Goal: Task Accomplishment & Management: Complete application form

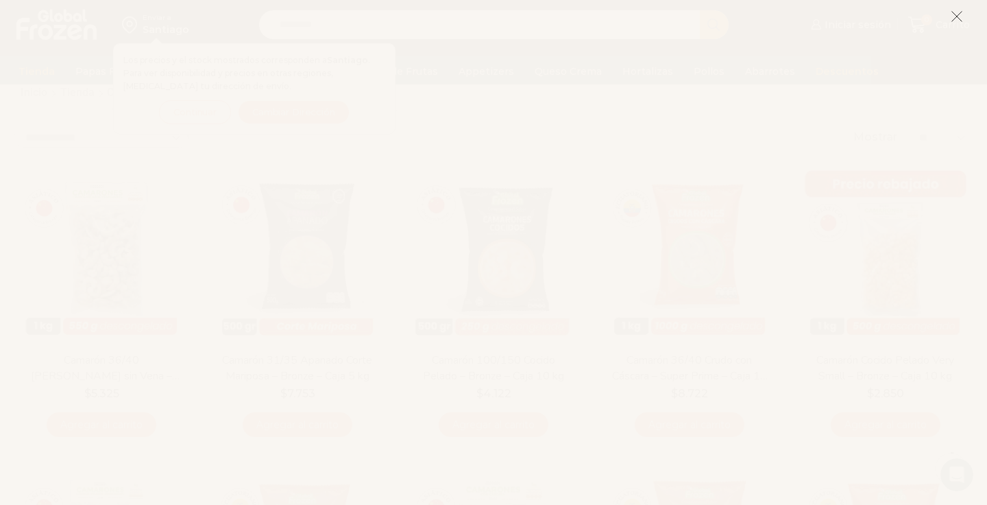
click at [954, 14] on icon at bounding box center [957, 16] width 12 height 12
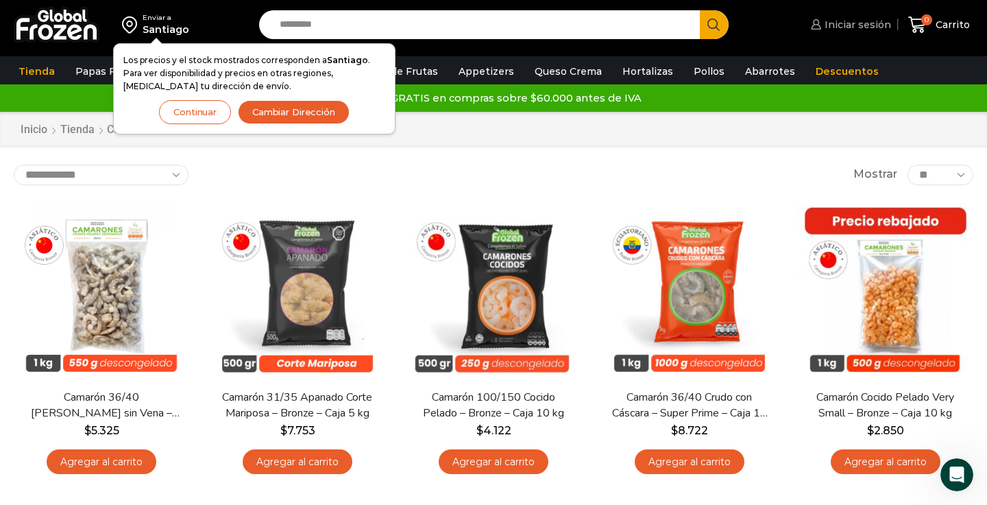
click at [843, 22] on span "Iniciar sesión" at bounding box center [856, 25] width 70 height 14
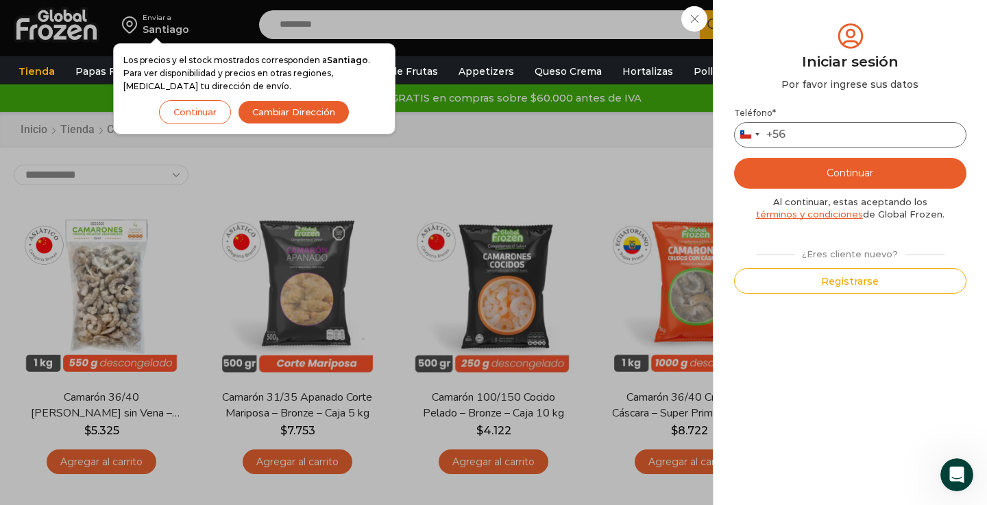
click at [804, 135] on input "Teléfono *" at bounding box center [850, 134] width 232 height 25
type input "*********"
click at [837, 174] on button "Continuar" at bounding box center [850, 173] width 232 height 31
type button "Enviar código"
click at [847, 280] on button "Registrarse" at bounding box center [850, 280] width 232 height 25
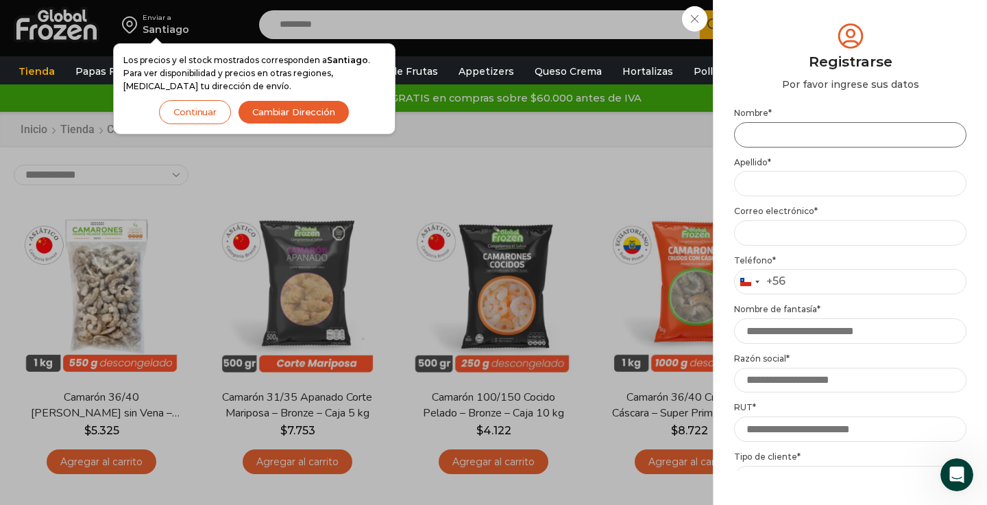
click at [775, 138] on input "Nombre *" at bounding box center [850, 134] width 232 height 25
type input "*******"
type input "********"
type input "*********"
click at [791, 230] on input "Email address *" at bounding box center [850, 232] width 232 height 25
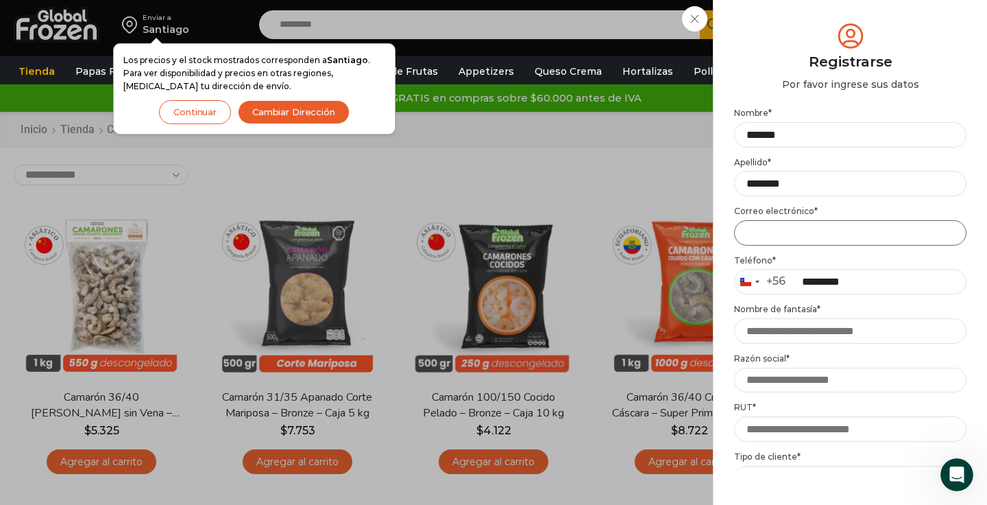
type input "**********"
click at [792, 334] on input "Nombre de fantasía *" at bounding box center [850, 330] width 232 height 25
type input "*********"
click at [786, 374] on input "Razón social *" at bounding box center [850, 379] width 232 height 25
type input "**********"
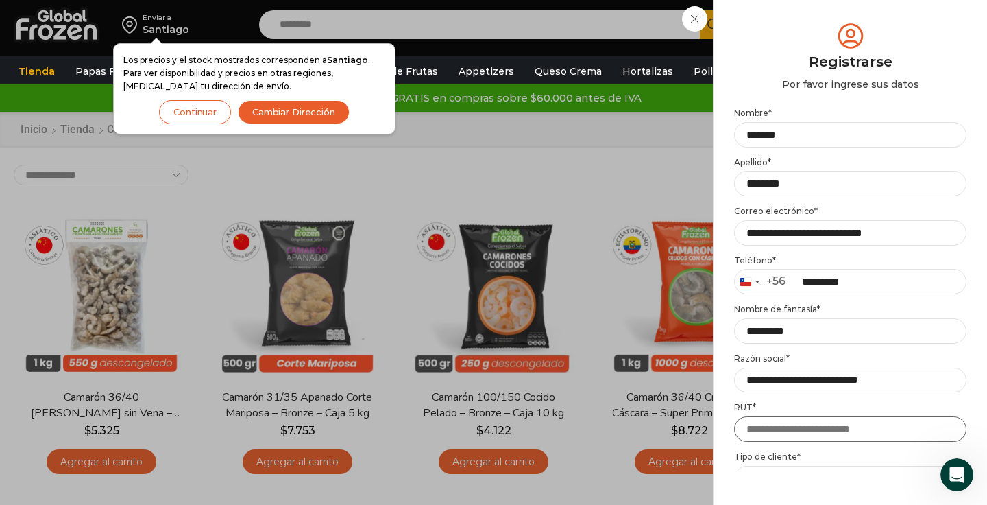
click at [771, 431] on input "RUT *" at bounding box center [850, 428] width 232 height 25
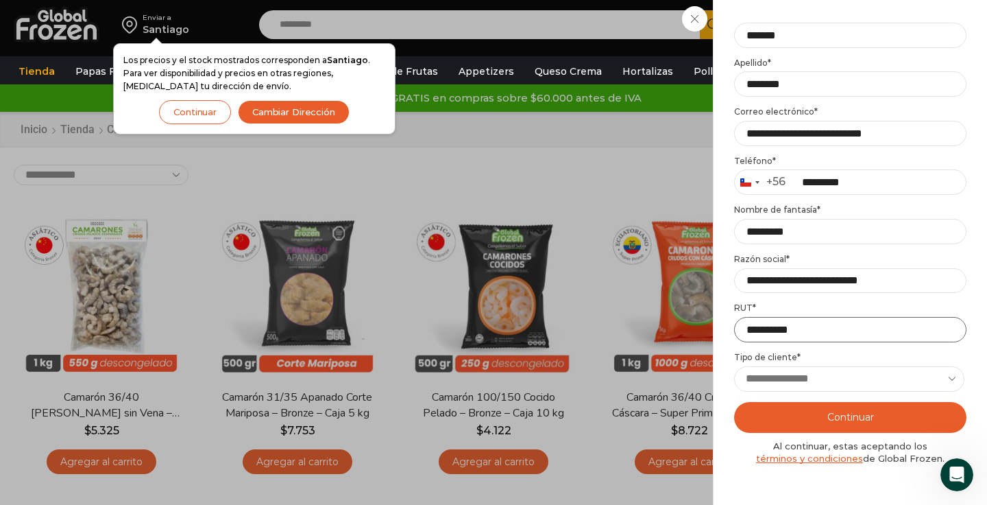
scroll to position [101, 0]
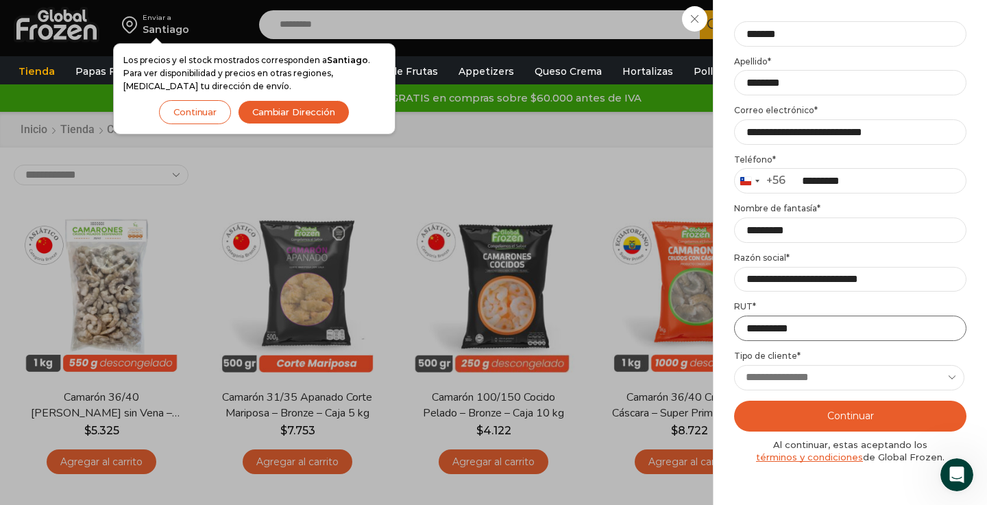
type input "**********"
click at [799, 376] on select "**********" at bounding box center [849, 377] width 230 height 25
select select "******"
click at [859, 415] on button "Continuar" at bounding box center [850, 415] width 232 height 31
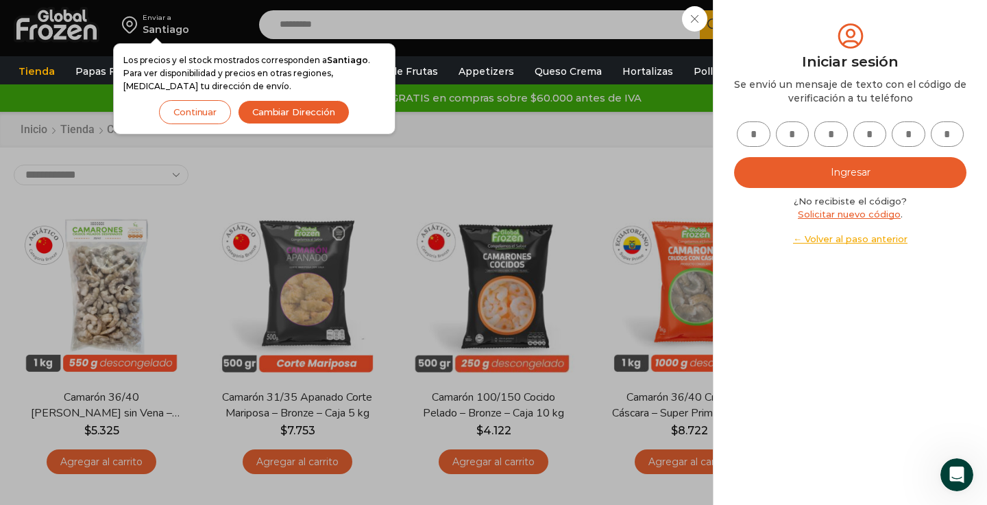
scroll to position [0, 0]
click at [852, 175] on button "Ingresar" at bounding box center [850, 172] width 232 height 31
click at [849, 215] on link "Solicitar nuevo código" at bounding box center [849, 213] width 103 height 11
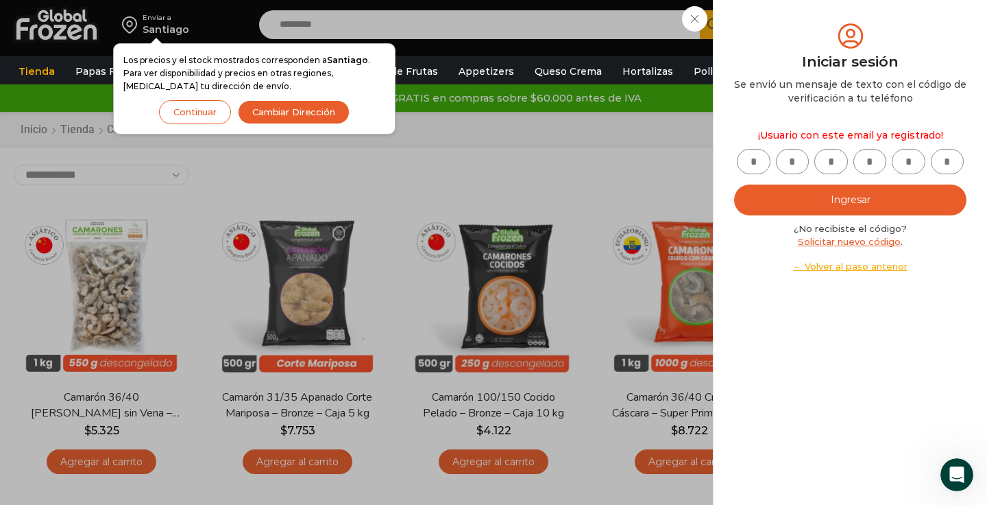
click at [808, 21] on div "Iniciar sesión Mi cuenta Login Register Iniciar sesión Por favor ingrese sus da…" at bounding box center [850, 24] width 84 height 27
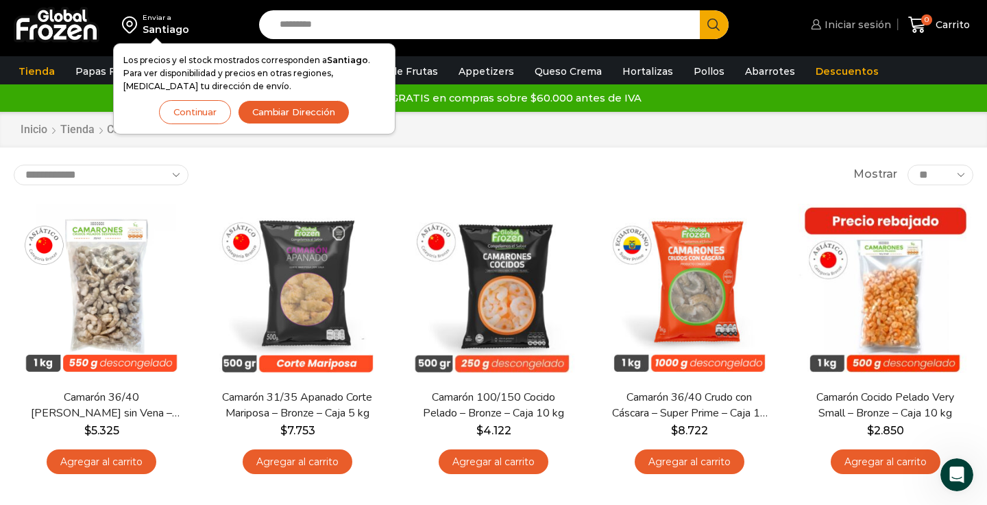
click at [847, 32] on link "Iniciar sesión" at bounding box center [850, 24] width 84 height 27
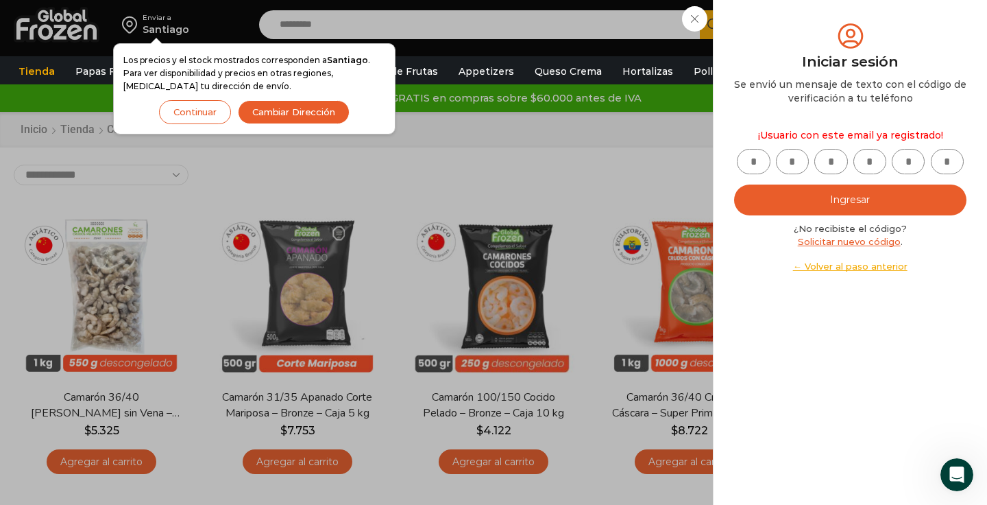
click at [848, 266] on link "← Volver al paso anterior" at bounding box center [850, 266] width 232 height 13
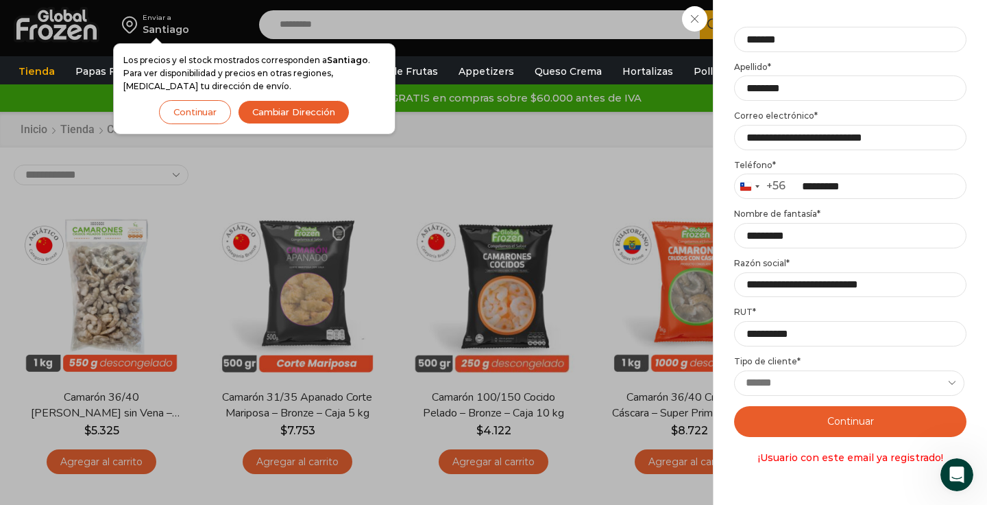
scroll to position [194, 0]
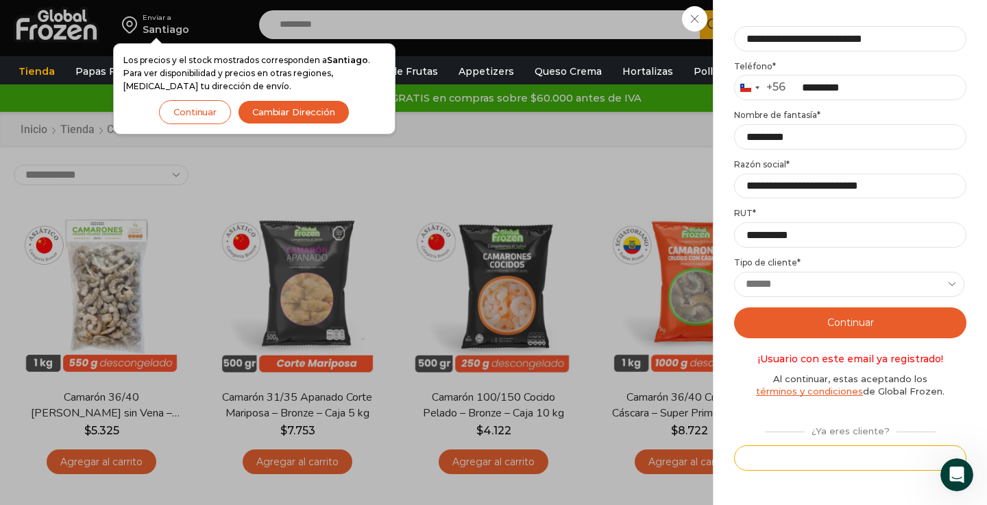
click at [857, 459] on button "Iniciar sesión" at bounding box center [850, 457] width 232 height 25
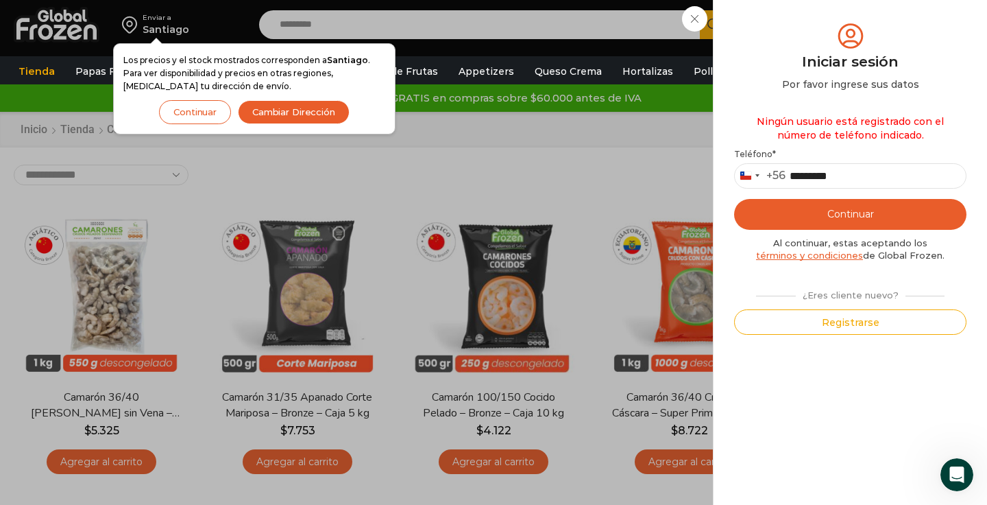
scroll to position [0, 0]
click at [841, 213] on button "Continuar" at bounding box center [850, 214] width 232 height 31
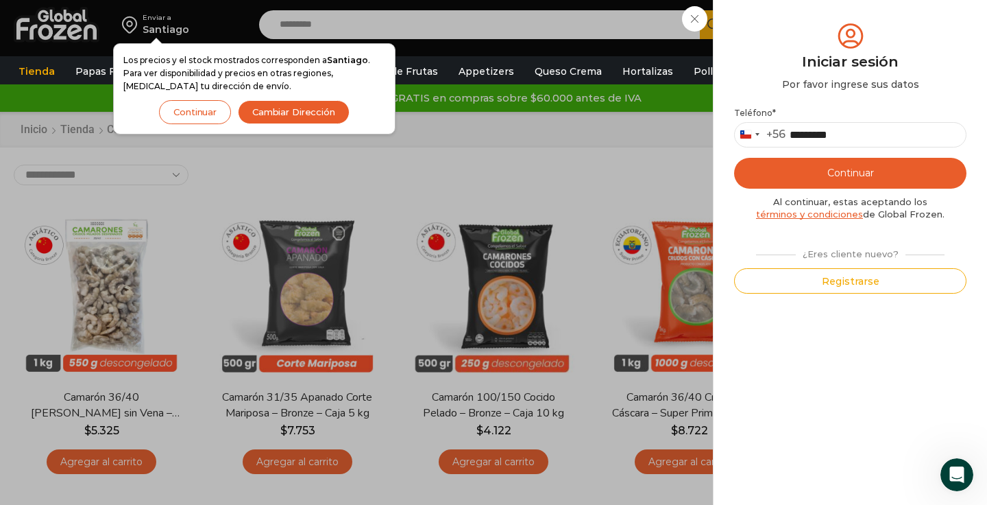
click at [843, 168] on button "Continuar" at bounding box center [850, 173] width 232 height 31
click at [855, 280] on button "Registrarse" at bounding box center [850, 280] width 232 height 25
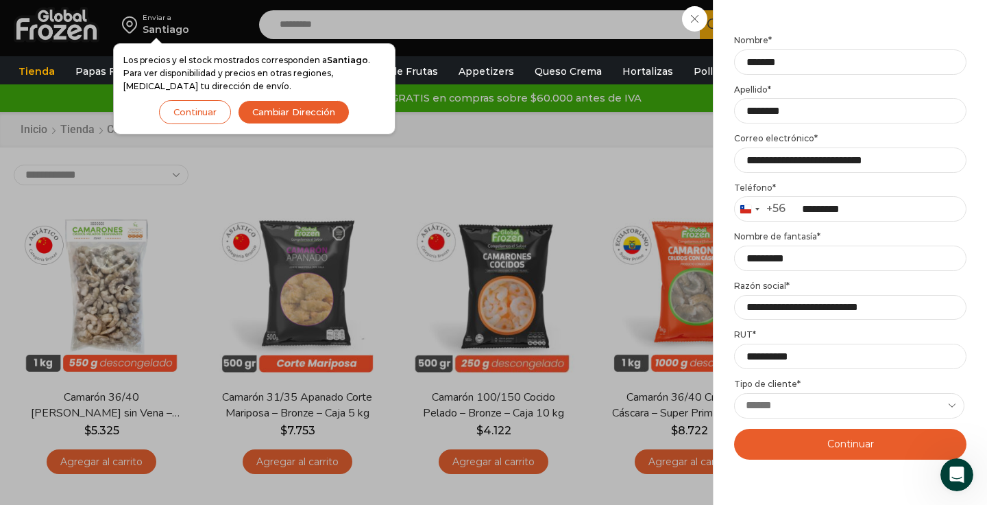
scroll to position [194, 0]
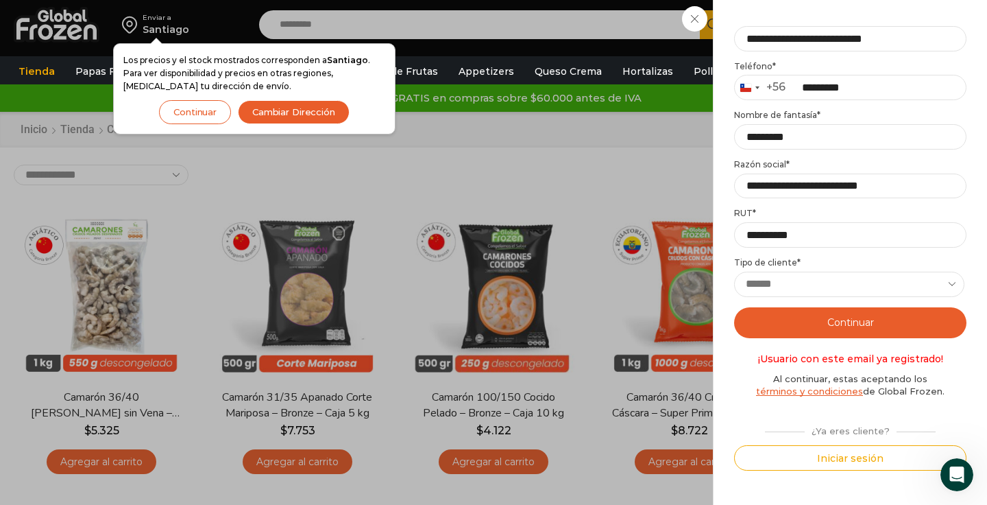
click at [850, 322] on button "Continuar" at bounding box center [850, 322] width 232 height 31
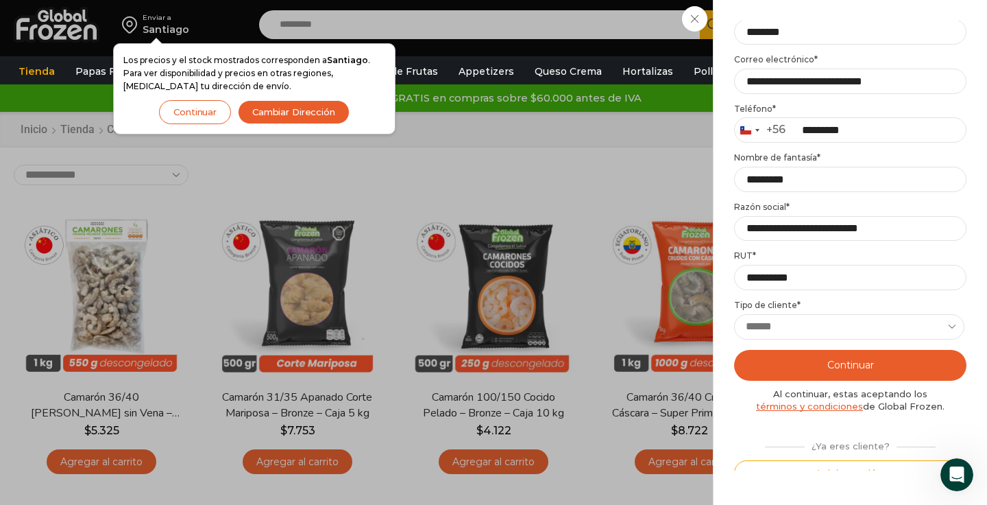
scroll to position [156, 0]
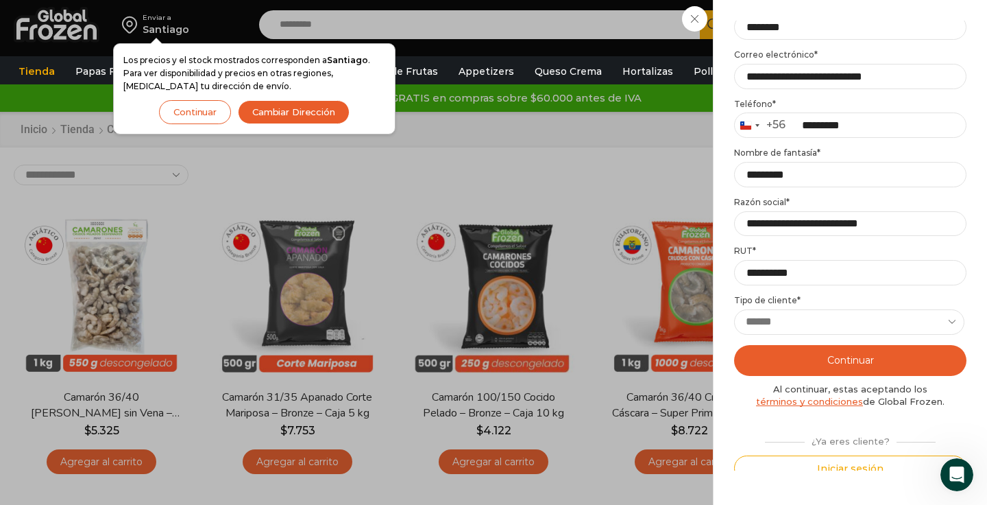
click at [845, 358] on button "Continuar" at bounding box center [850, 360] width 232 height 31
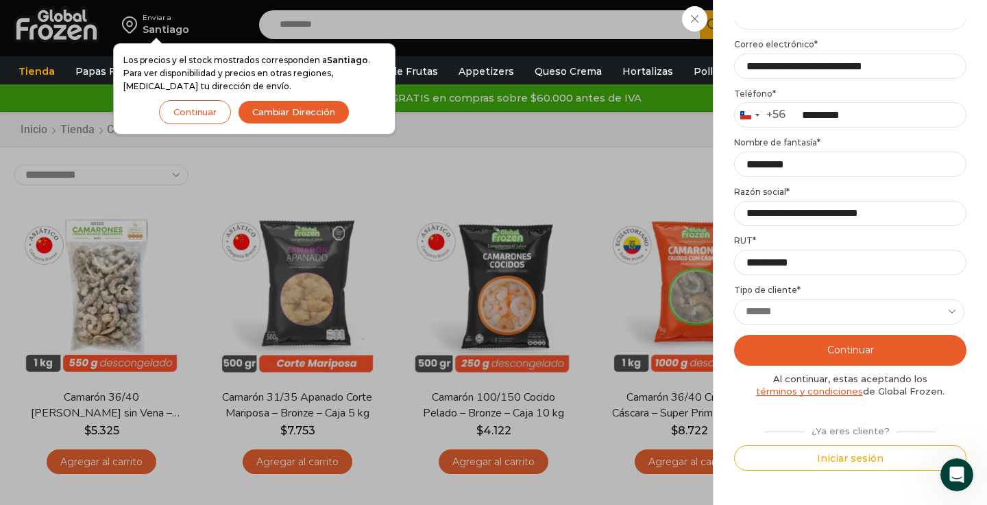
click at [847, 435] on div "¿Ya eres cliente?" at bounding box center [850, 429] width 184 height 18
click at [854, 457] on button "Iniciar sesión" at bounding box center [850, 457] width 232 height 25
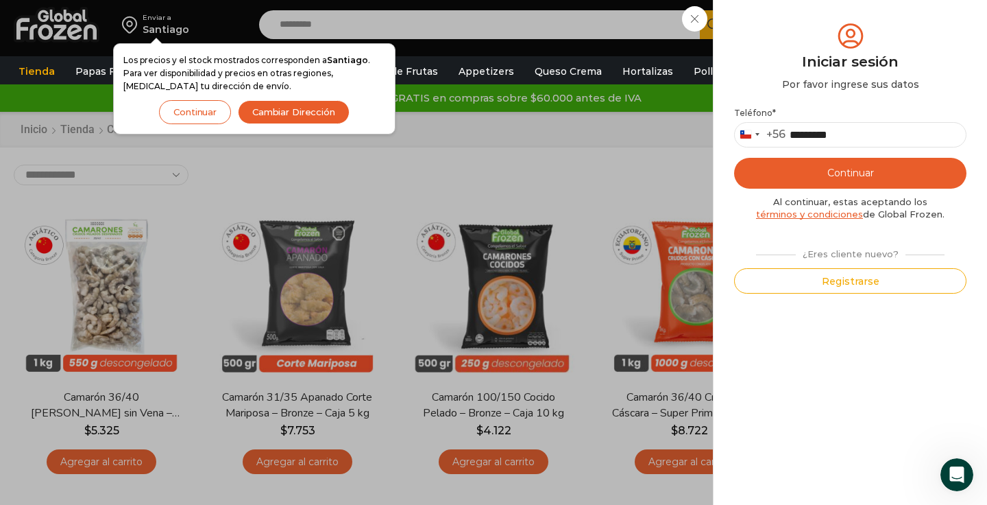
scroll to position [0, 0]
click at [851, 173] on button "Continuar" at bounding box center [850, 173] width 232 height 31
click at [854, 170] on button "Continuar" at bounding box center [850, 173] width 232 height 31
click at [849, 278] on button "Registrarse" at bounding box center [850, 280] width 232 height 25
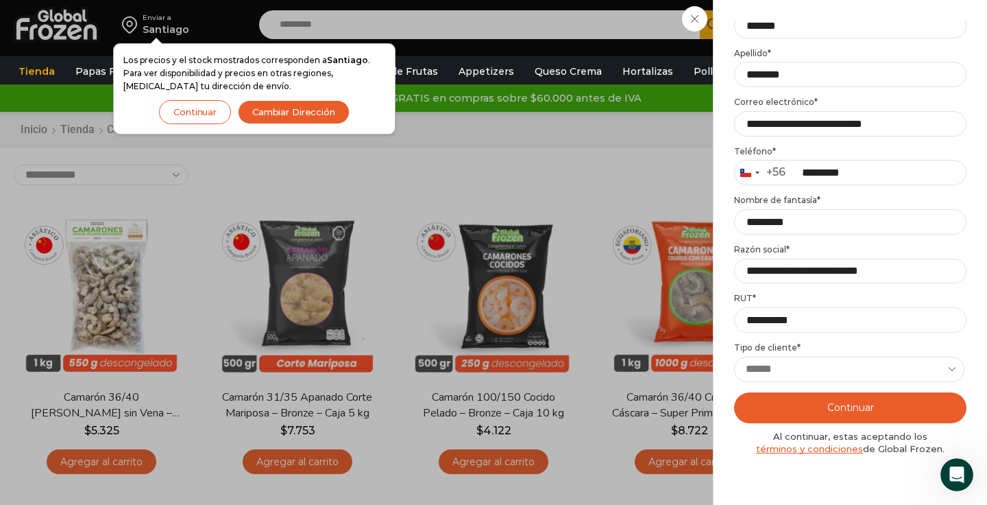
scroll to position [167, 0]
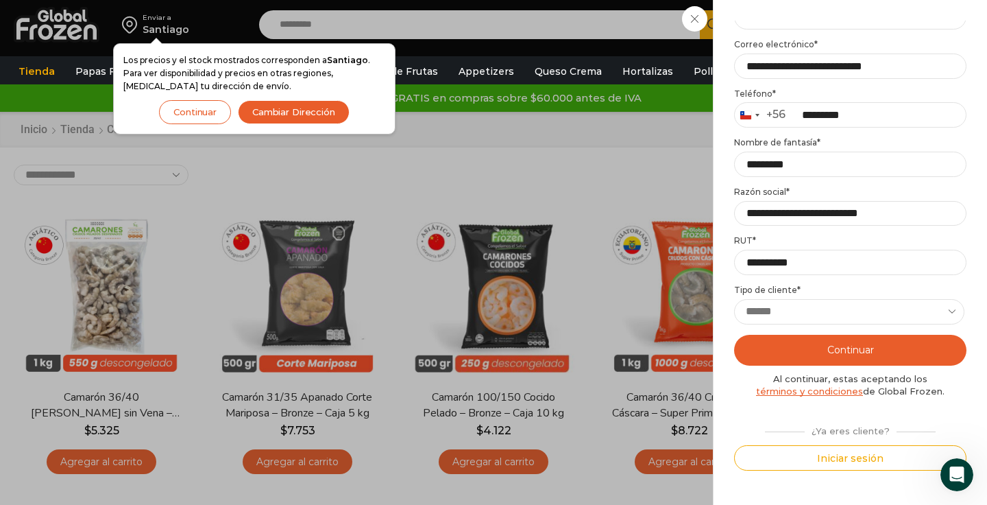
click at [849, 352] on button "Continuar" at bounding box center [850, 350] width 232 height 31
click at [838, 350] on button "Continuar" at bounding box center [850, 350] width 232 height 31
click at [849, 348] on button "Continuar" at bounding box center [850, 350] width 232 height 31
click at [845, 347] on button "Continuar" at bounding box center [850, 350] width 232 height 31
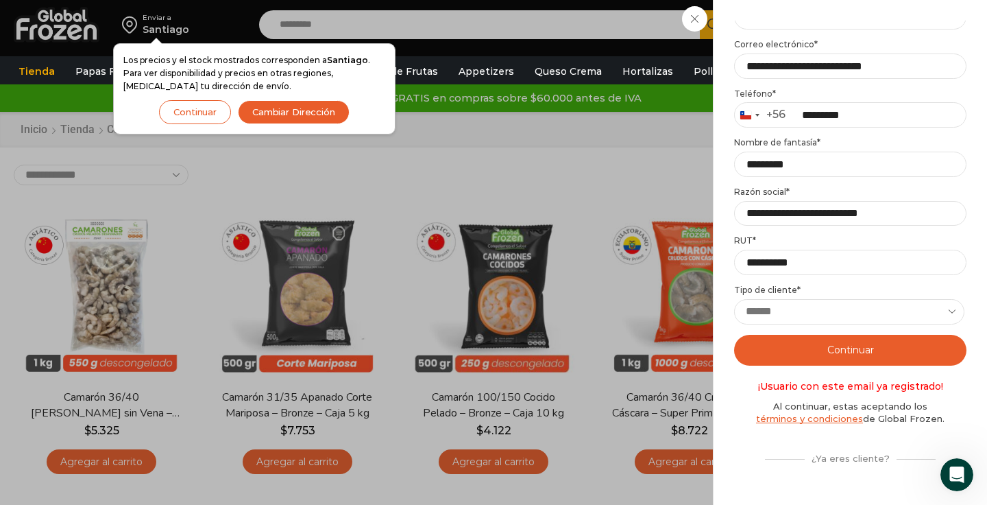
click at [845, 347] on button "Continuar" at bounding box center [850, 350] width 232 height 31
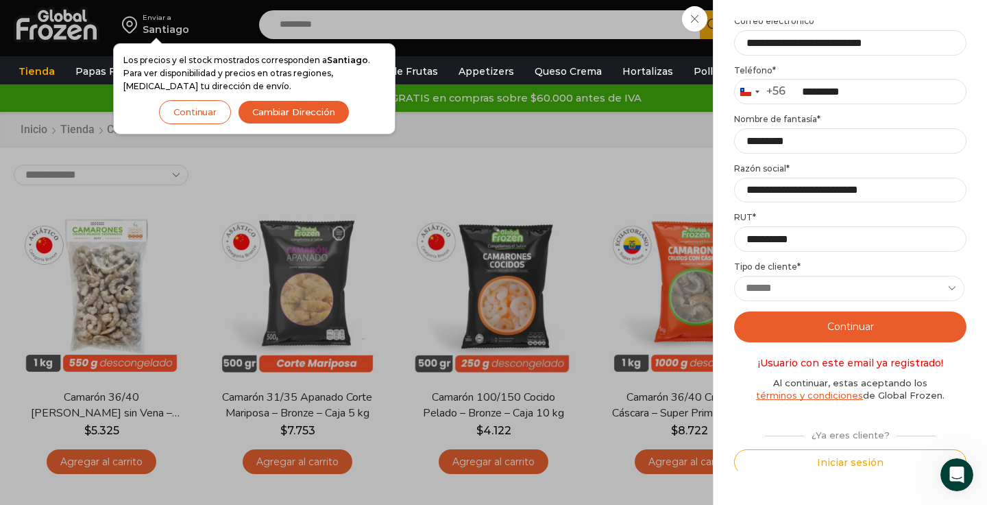
scroll to position [194, 0]
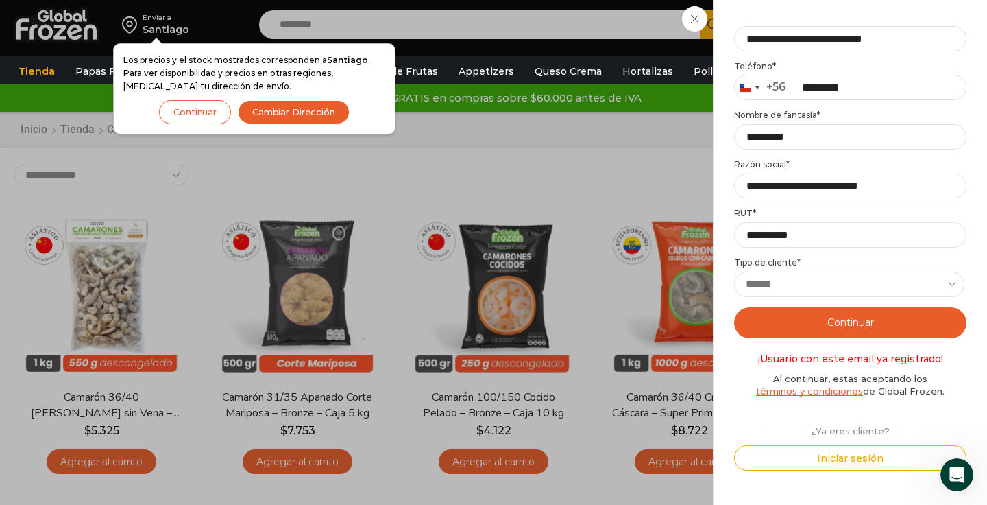
click at [849, 456] on button "Iniciar sesión" at bounding box center [850, 457] width 232 height 25
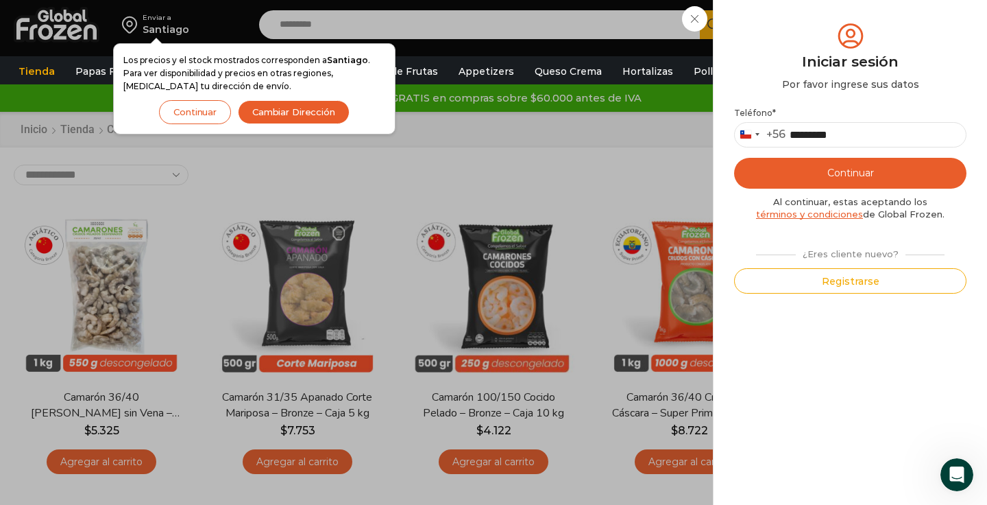
scroll to position [0, 0]
click at [841, 175] on button "Continuar" at bounding box center [850, 173] width 232 height 31
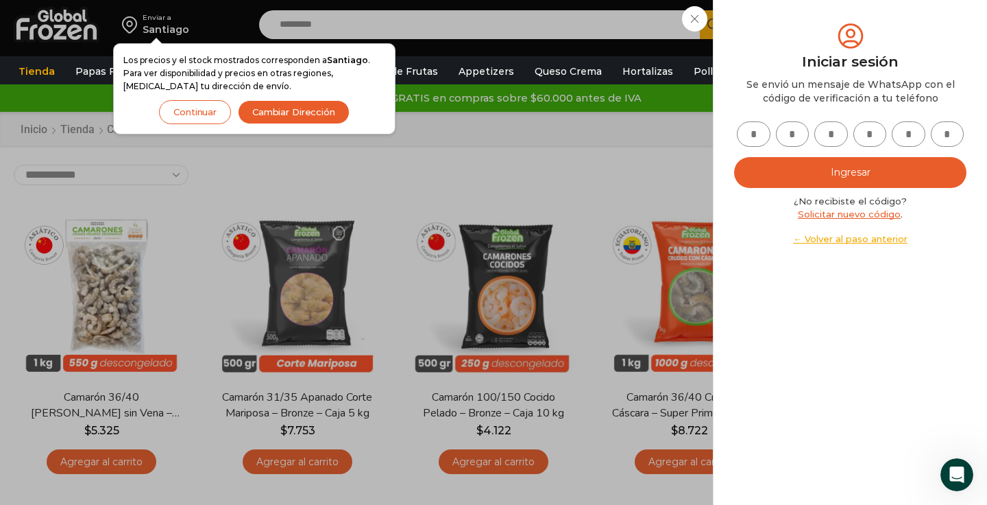
click at [760, 134] on input "text" at bounding box center [754, 133] width 34 height 25
type input "*"
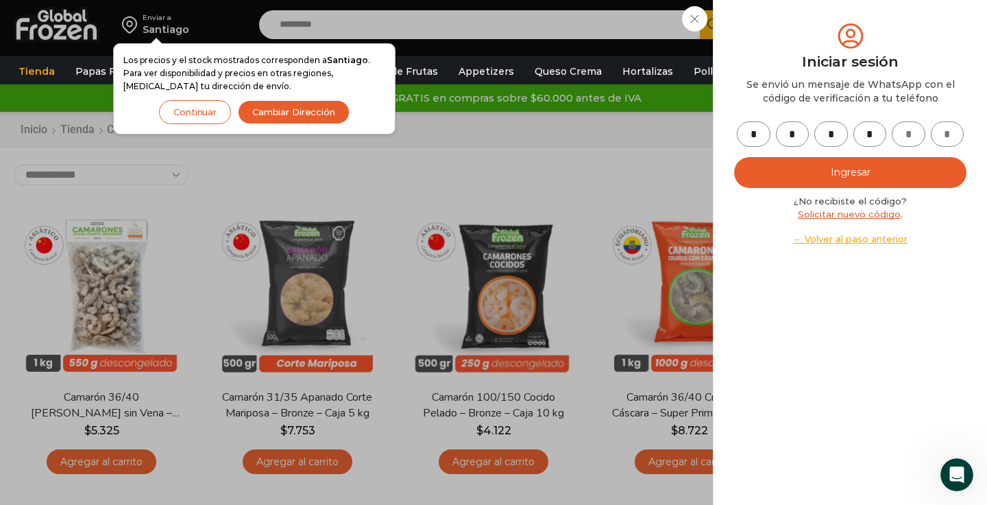
type input "*"
click at [843, 173] on button "Ingresar" at bounding box center [850, 172] width 232 height 31
click at [843, 178] on button "Ingresar" at bounding box center [850, 172] width 232 height 31
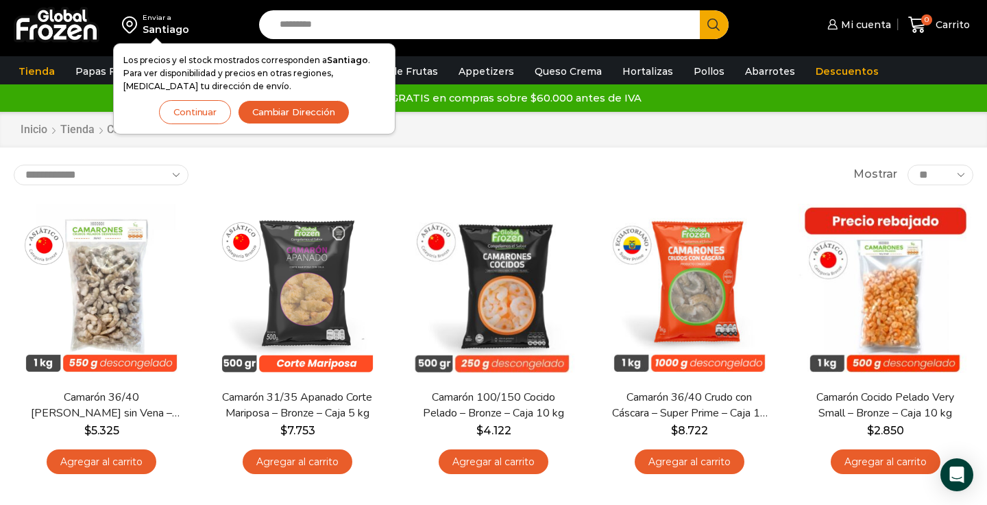
click at [297, 118] on button "Cambiar Dirección" at bounding box center [294, 112] width 112 height 24
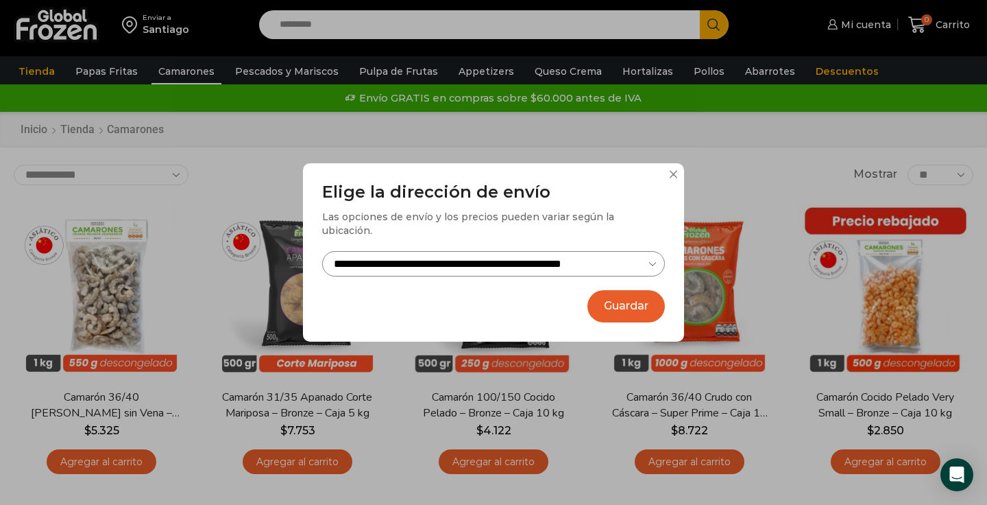
click at [620, 299] on button "Guardar" at bounding box center [626, 306] width 77 height 32
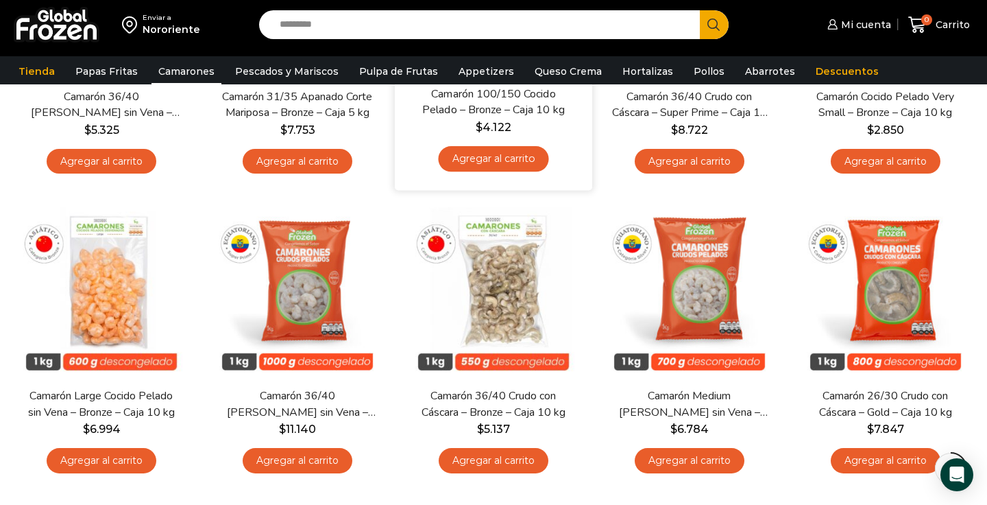
scroll to position [308, 0]
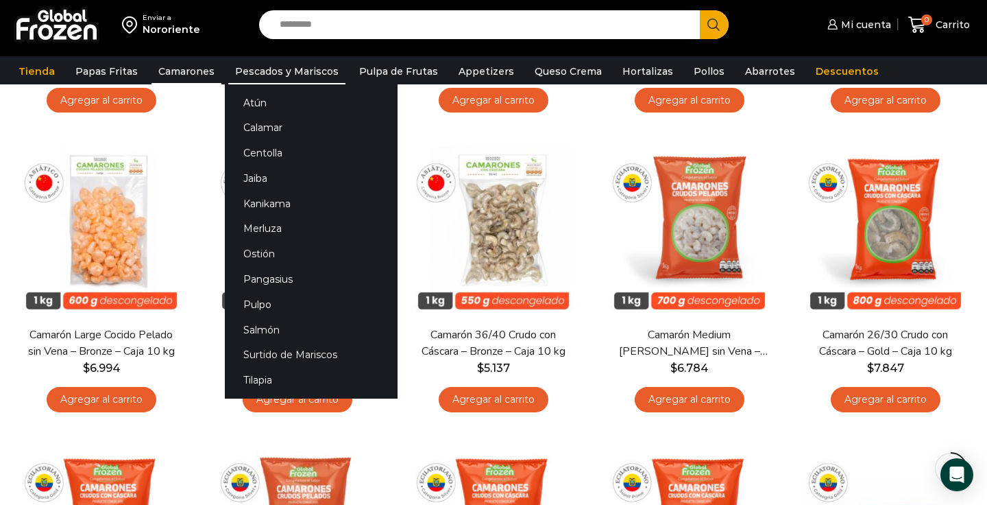
scroll to position [350, 0]
